Goal: Complete application form

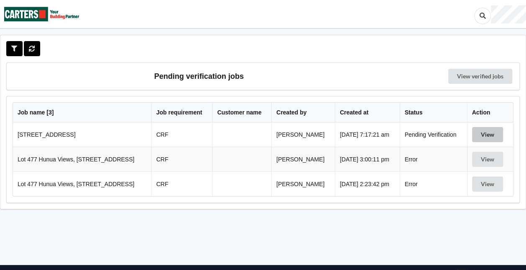
click at [484, 135] on button "View" at bounding box center [487, 134] width 31 height 15
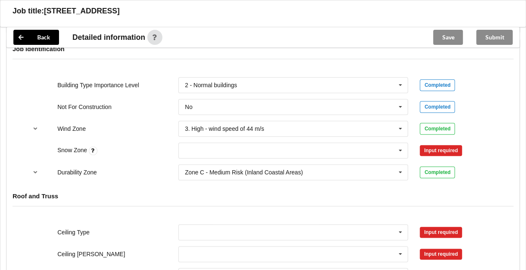
scroll to position [361, 0]
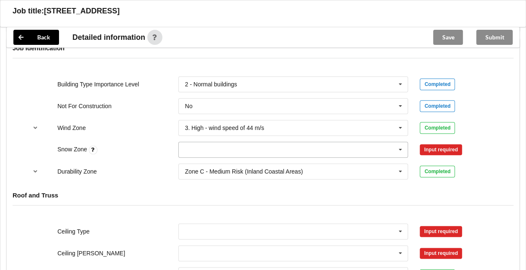
click at [405, 149] on icon at bounding box center [400, 149] width 13 height 15
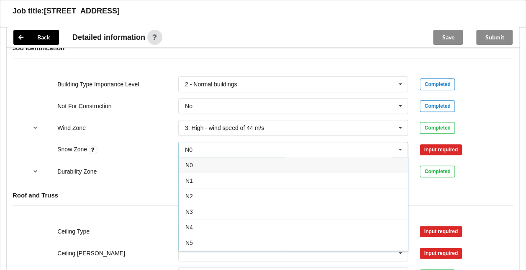
click at [309, 166] on div "N0" at bounding box center [293, 164] width 229 height 15
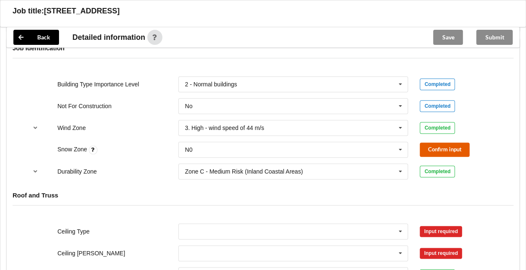
click at [432, 143] on button "Confirm input" at bounding box center [445, 149] width 50 height 14
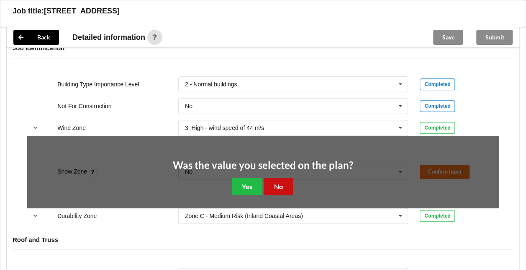
click at [285, 184] on button "No" at bounding box center [278, 185] width 29 height 17
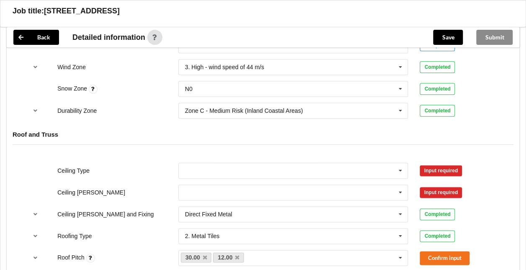
scroll to position [435, 0]
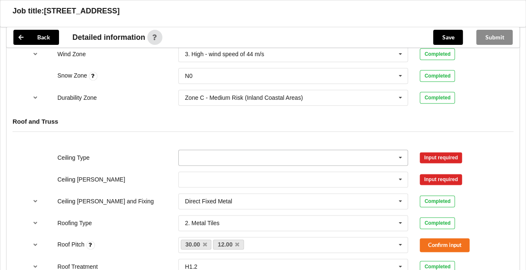
click at [399, 157] on icon at bounding box center [400, 157] width 13 height 15
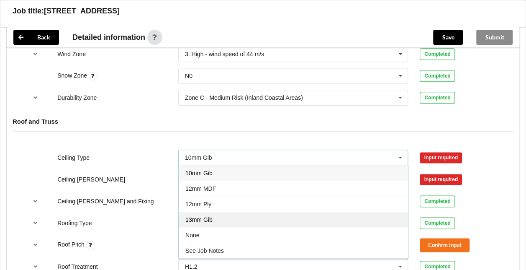
click at [227, 214] on div "13mm Gib" at bounding box center [293, 218] width 229 height 15
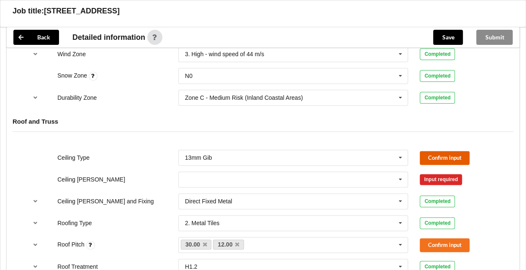
click at [433, 154] on button "Confirm input" at bounding box center [445, 158] width 50 height 14
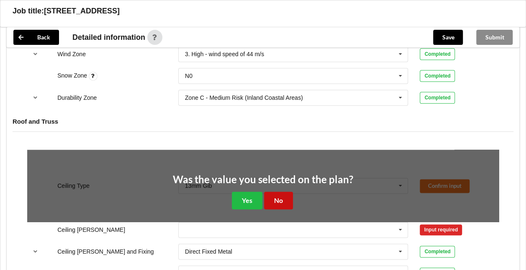
click at [275, 200] on button "No" at bounding box center [278, 199] width 29 height 17
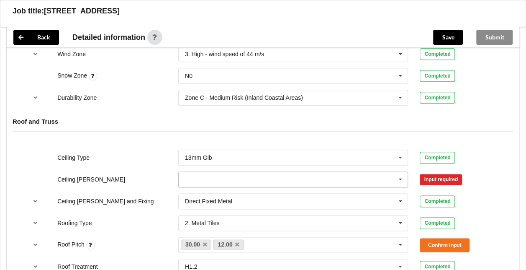
click at [388, 177] on input "text" at bounding box center [293, 179] width 229 height 15
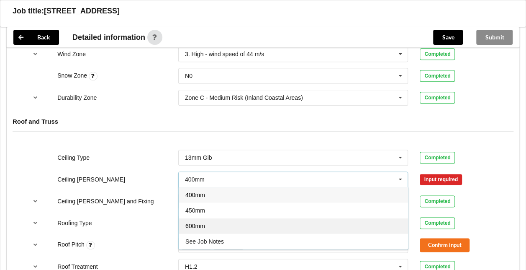
click at [218, 221] on div "600mm" at bounding box center [293, 225] width 229 height 15
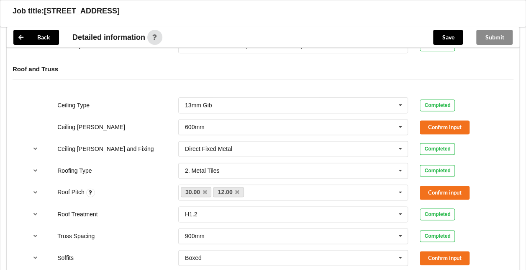
scroll to position [492, 0]
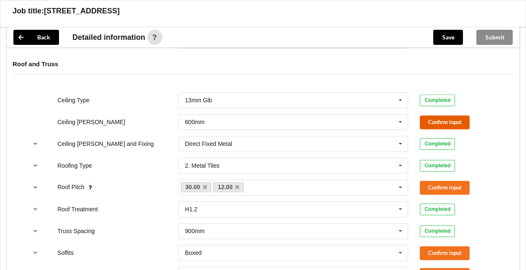
click at [455, 120] on button "Confirm input" at bounding box center [445, 122] width 50 height 14
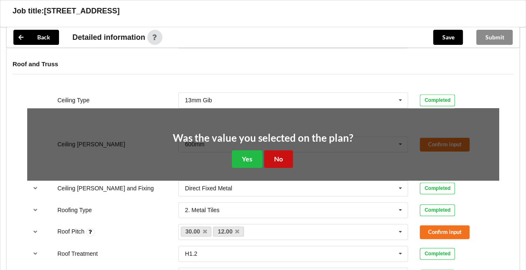
click at [278, 153] on button "No" at bounding box center [278, 158] width 29 height 17
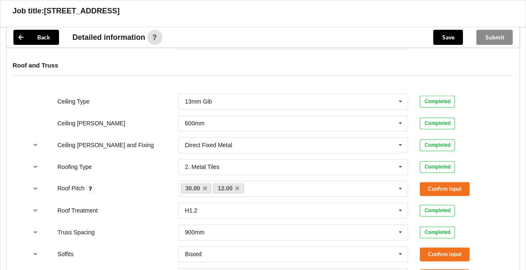
scroll to position [491, 0]
click at [33, 186] on icon "reference-toggle" at bounding box center [35, 188] width 7 height 5
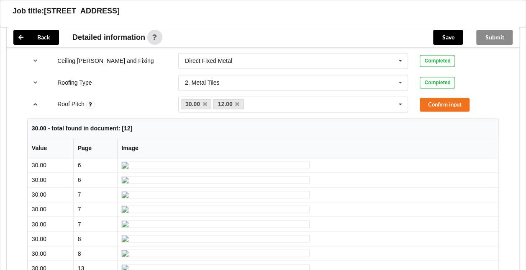
scroll to position [575, 0]
click at [34, 102] on icon "reference-toggle" at bounding box center [35, 104] width 7 height 5
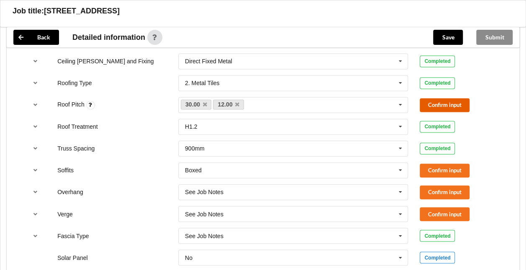
click at [463, 98] on button "Confirm input" at bounding box center [445, 105] width 50 height 14
click at [465, 167] on button "Confirm input" at bounding box center [445, 170] width 50 height 14
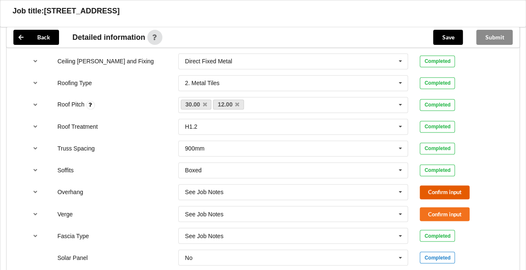
click at [456, 187] on button "Confirm input" at bounding box center [445, 192] width 50 height 14
click at [458, 209] on button "Confirm input" at bounding box center [445, 214] width 50 height 14
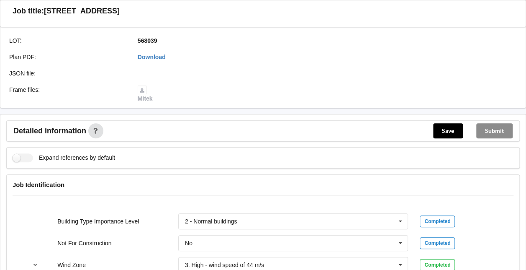
scroll to position [224, 0]
click at [445, 126] on button "Save" at bounding box center [448, 130] width 30 height 15
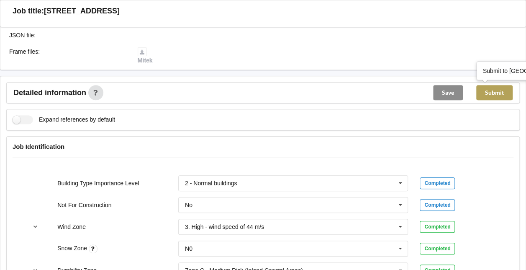
click at [496, 95] on button "Submit" at bounding box center [494, 92] width 36 height 15
